Goal: Task Accomplishment & Management: Use online tool/utility

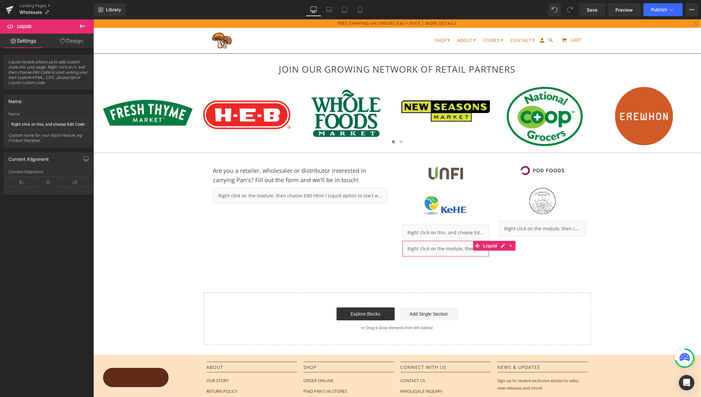
click at [510, 282] on div "JOIN OUR GROWING NETWORK OF RETAIL PARTNERS Heading Row Image Image Image Image…" at bounding box center [397, 182] width 608 height 326
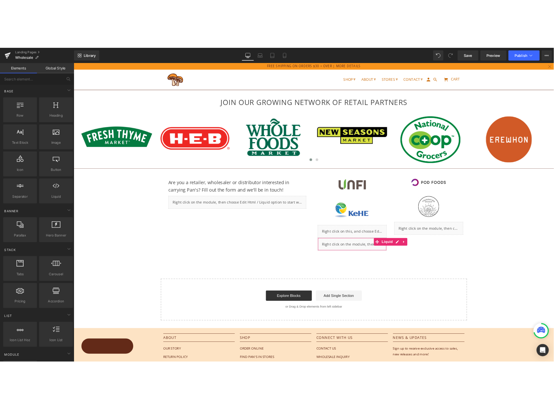
scroll to position [0, 0]
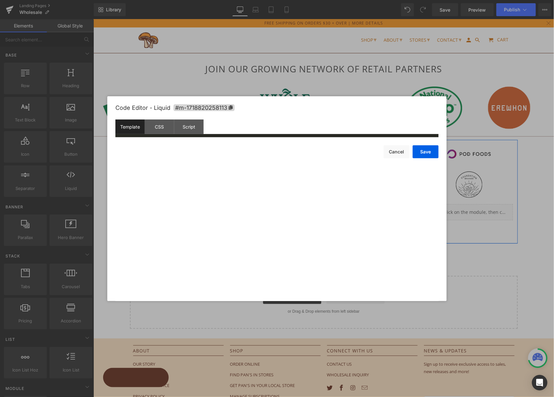
drag, startPoint x: 381, startPoint y: 214, endPoint x: 605, endPoint y: 214, distance: 224.6
click at [381, 214] on icon at bounding box center [379, 213] width 4 height 4
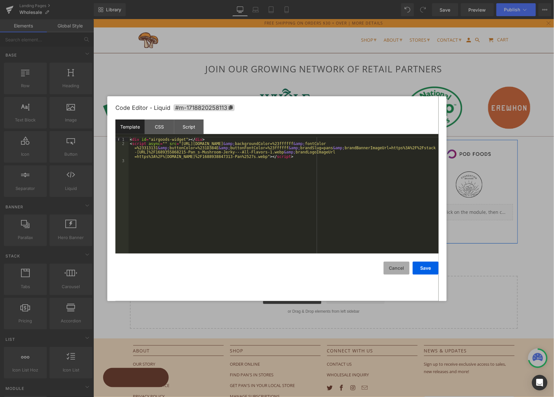
click at [396, 264] on button "Cancel" at bounding box center [397, 268] width 26 height 13
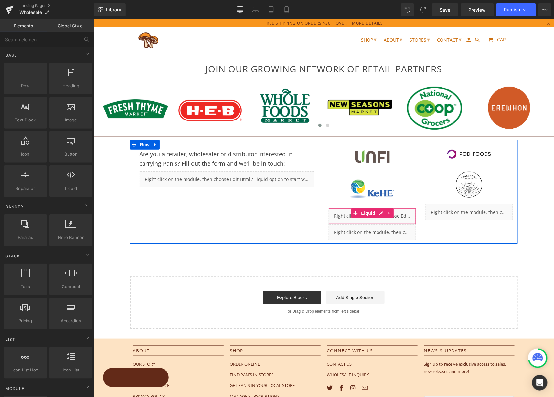
click at [398, 219] on div "Liquid" at bounding box center [371, 216] width 87 height 16
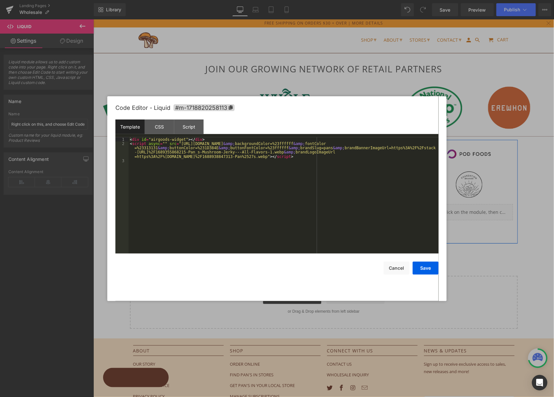
click at [379, 212] on div "Liquid" at bounding box center [371, 216] width 87 height 16
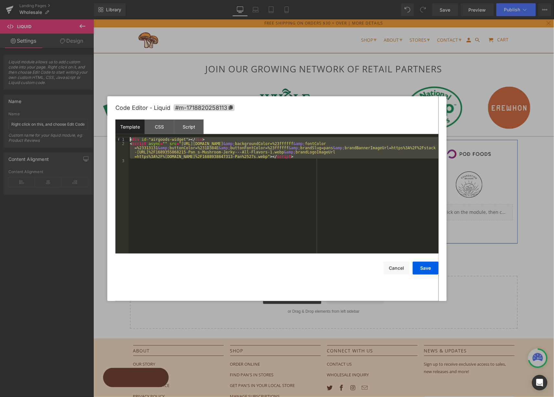
drag, startPoint x: 375, startPoint y: 160, endPoint x: 103, endPoint y: 132, distance: 273.0
click at [103, 132] on body "Liquid You are previewing how the will restyle your page. You can not edit Elem…" at bounding box center [277, 198] width 554 height 397
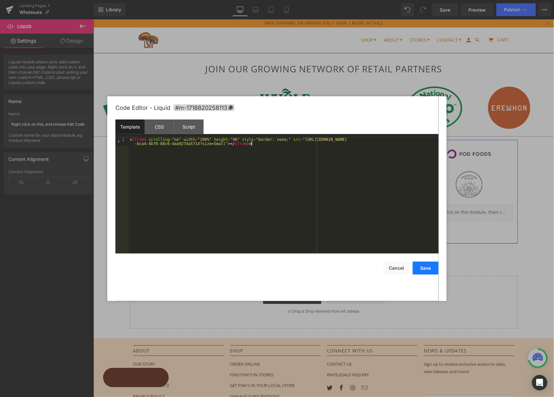
click at [426, 271] on button "Save" at bounding box center [426, 268] width 26 height 13
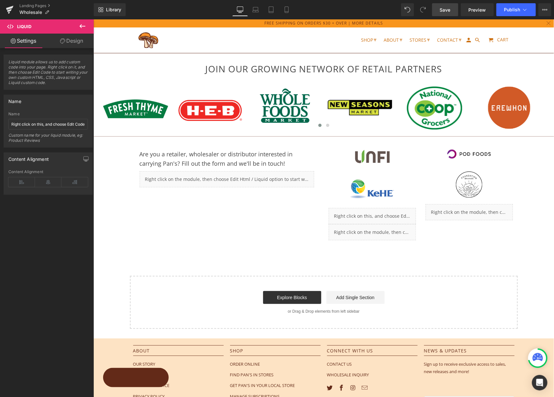
click at [445, 10] on span "Save" at bounding box center [445, 9] width 11 height 7
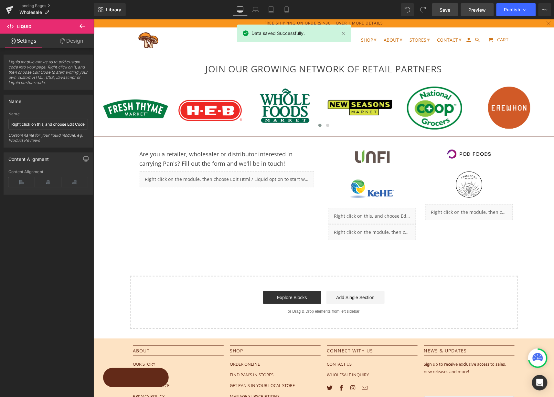
click at [482, 12] on span "Preview" at bounding box center [477, 9] width 17 height 7
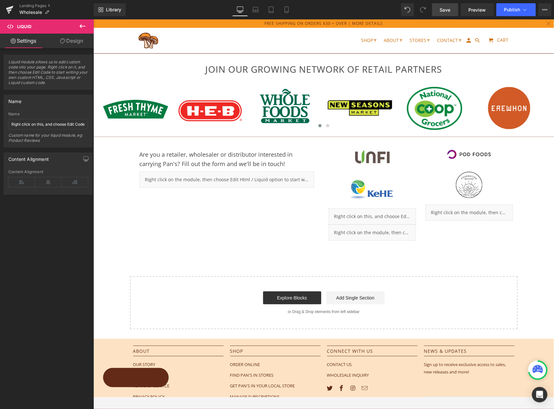
scroll to position [0, 0]
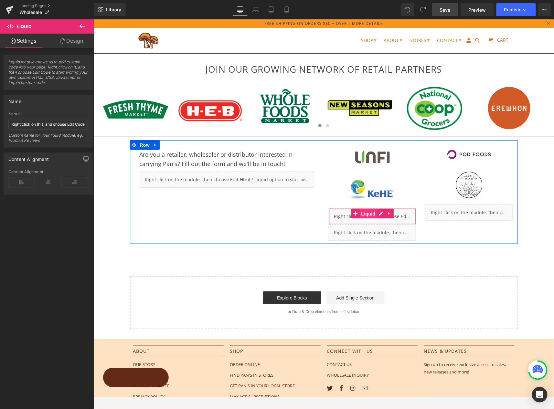
click at [370, 213] on span "Liquid" at bounding box center [367, 214] width 17 height 10
click at [379, 216] on div "Liquid" at bounding box center [371, 216] width 87 height 16
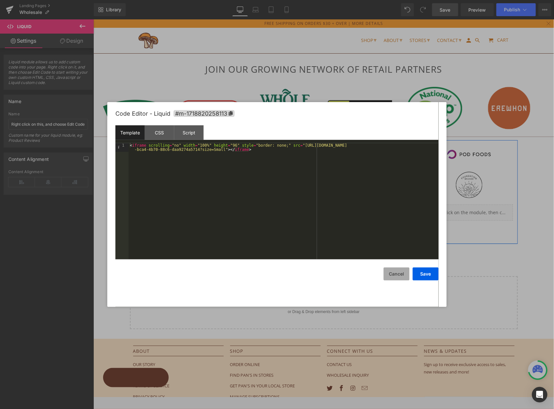
click at [393, 272] on button "Cancel" at bounding box center [397, 274] width 26 height 13
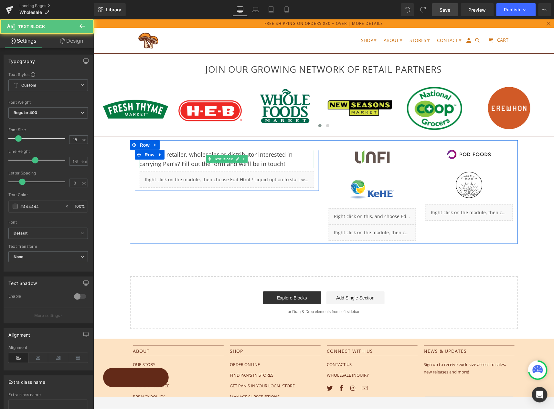
click at [282, 159] on p "Are you a retailer, wholesaler or distributor interested in carrying Pan's? Fil…" at bounding box center [226, 159] width 175 height 19
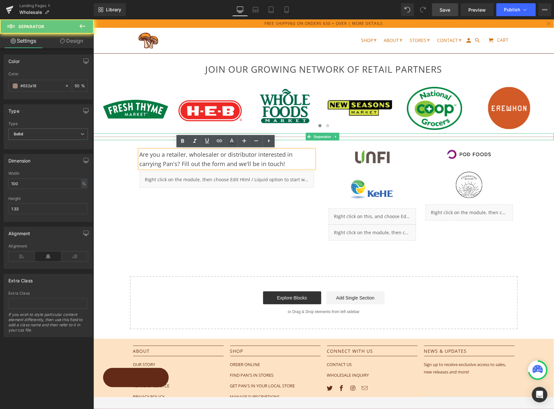
click at [170, 138] on div "Separator" at bounding box center [323, 136] width 461 height 7
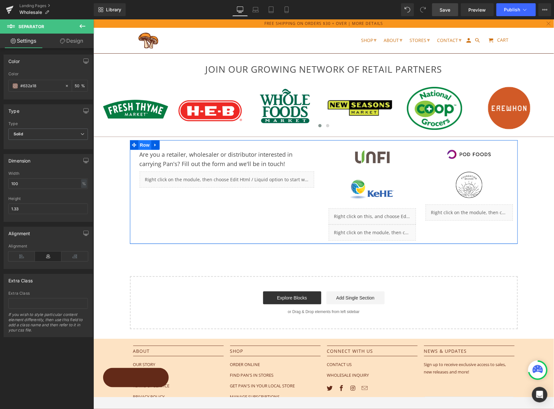
click at [140, 145] on span "Row" at bounding box center [144, 145] width 13 height 10
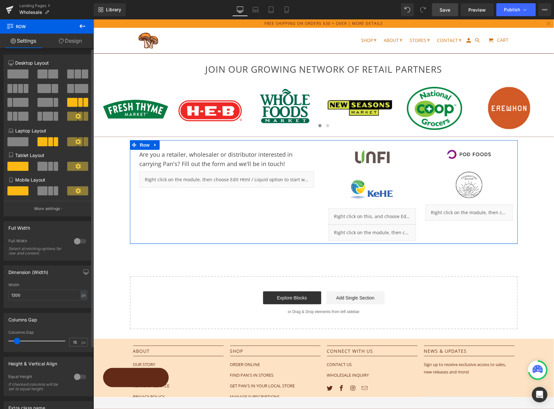
click at [48, 73] on span at bounding box center [53, 73] width 10 height 9
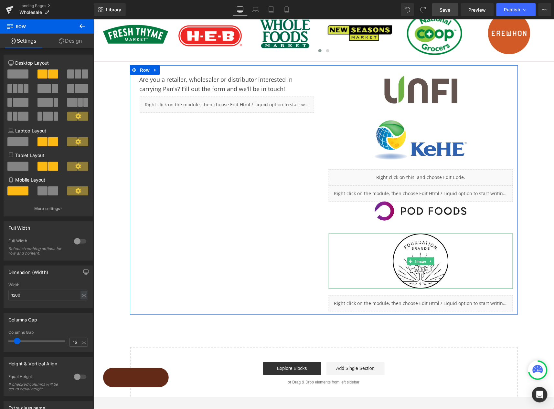
scroll to position [76, 0]
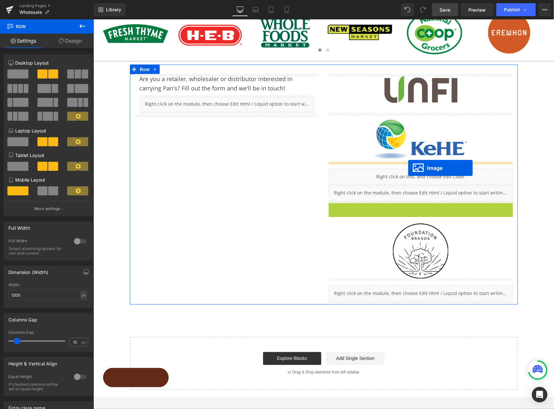
drag, startPoint x: 408, startPoint y: 209, endPoint x: 408, endPoint y: 167, distance: 42.7
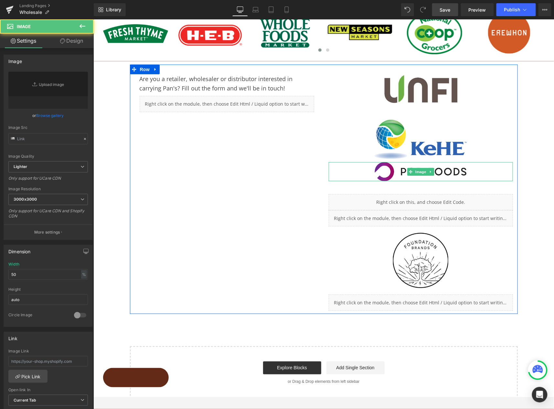
type input "[URL][DOMAIN_NAME]"
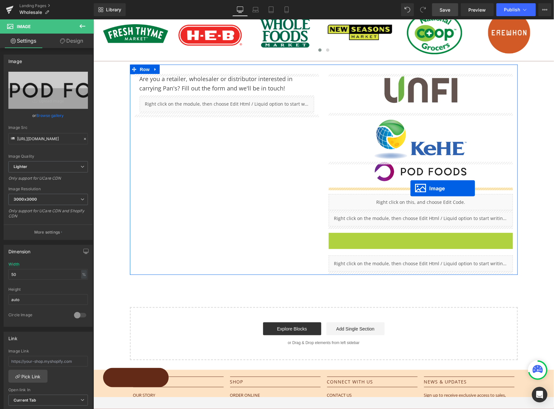
drag, startPoint x: 408, startPoint y: 258, endPoint x: 410, endPoint y: 188, distance: 70.2
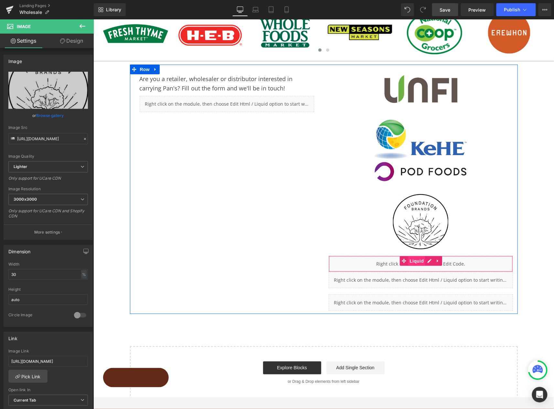
click at [418, 260] on span "Liquid" at bounding box center [416, 261] width 17 height 10
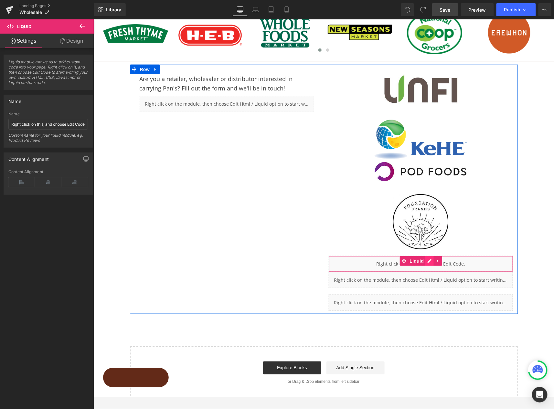
click at [428, 261] on div "Liquid" at bounding box center [420, 264] width 184 height 16
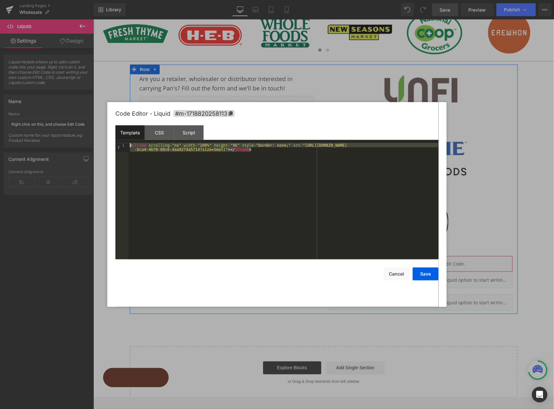
drag, startPoint x: 268, startPoint y: 157, endPoint x: 104, endPoint y: 137, distance: 164.7
click at [104, 137] on body "Liquid You are previewing how the will restyle your page. You can not edit Elem…" at bounding box center [277, 204] width 554 height 409
drag, startPoint x: 263, startPoint y: 152, endPoint x: 131, endPoint y: 135, distance: 133.3
click at [131, 135] on div "Template CSS Script Data 1 < iframe scrolling = "no" width = "100%" height = "9…" at bounding box center [276, 192] width 323 height 134
drag, startPoint x: 299, startPoint y: 152, endPoint x: 124, endPoint y: 131, distance: 175.5
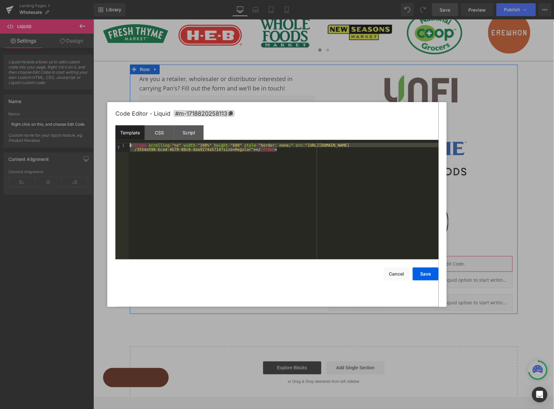
click at [124, 131] on div "Template CSS Script Data 1 < iframe scrolling = "no" width = "100%" height = "6…" at bounding box center [276, 192] width 323 height 134
click at [427, 273] on button "Save" at bounding box center [426, 274] width 26 height 13
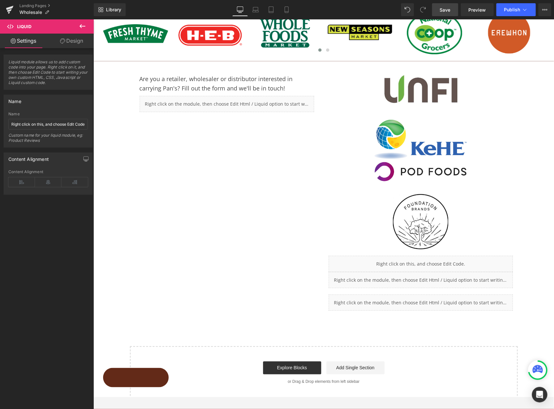
click at [451, 12] on span "Save" at bounding box center [445, 9] width 11 height 7
click at [484, 9] on span "Preview" at bounding box center [477, 9] width 17 height 7
